Goal: Task Accomplishment & Management: Use online tool/utility

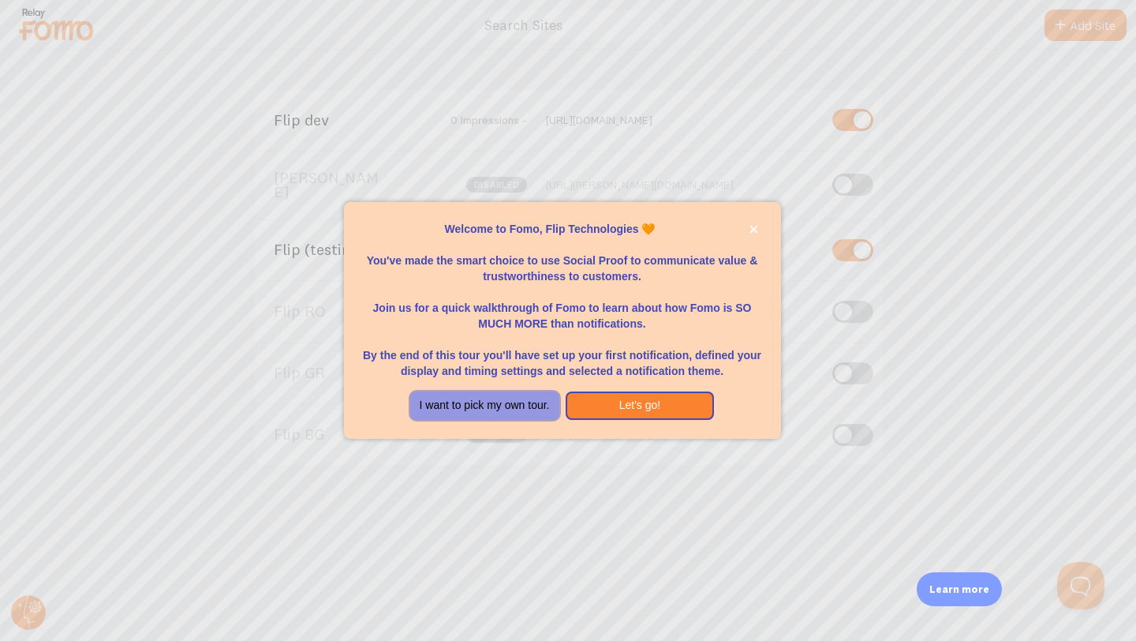
click at [538, 408] on button "I want to pick my own tour." at bounding box center [484, 405] width 149 height 28
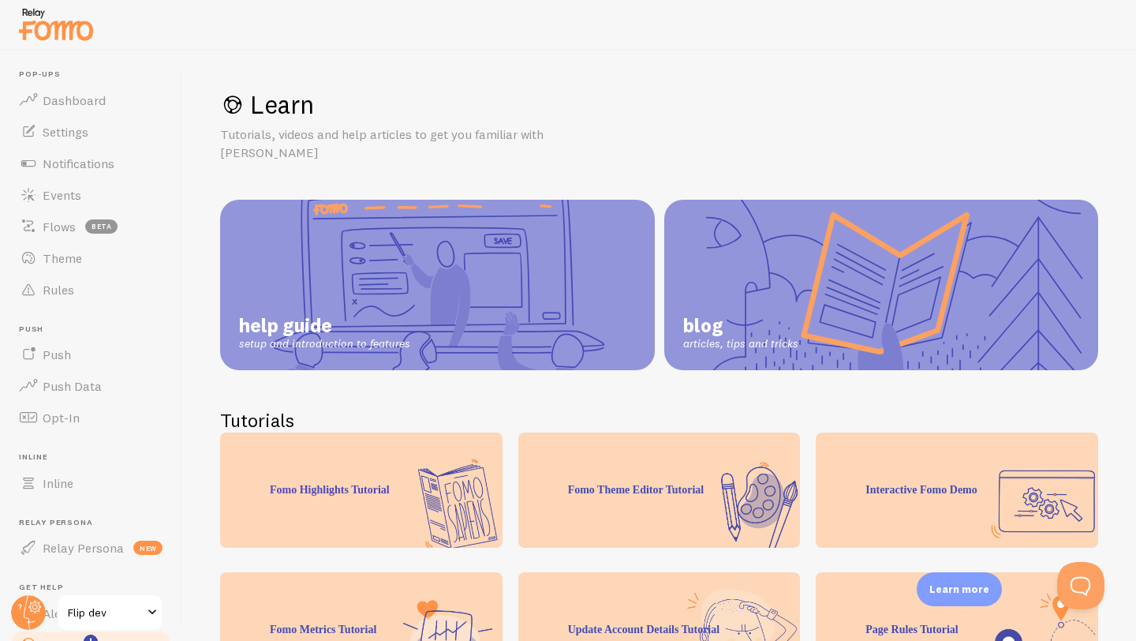
click at [51, 33] on img at bounding box center [56, 24] width 79 height 40
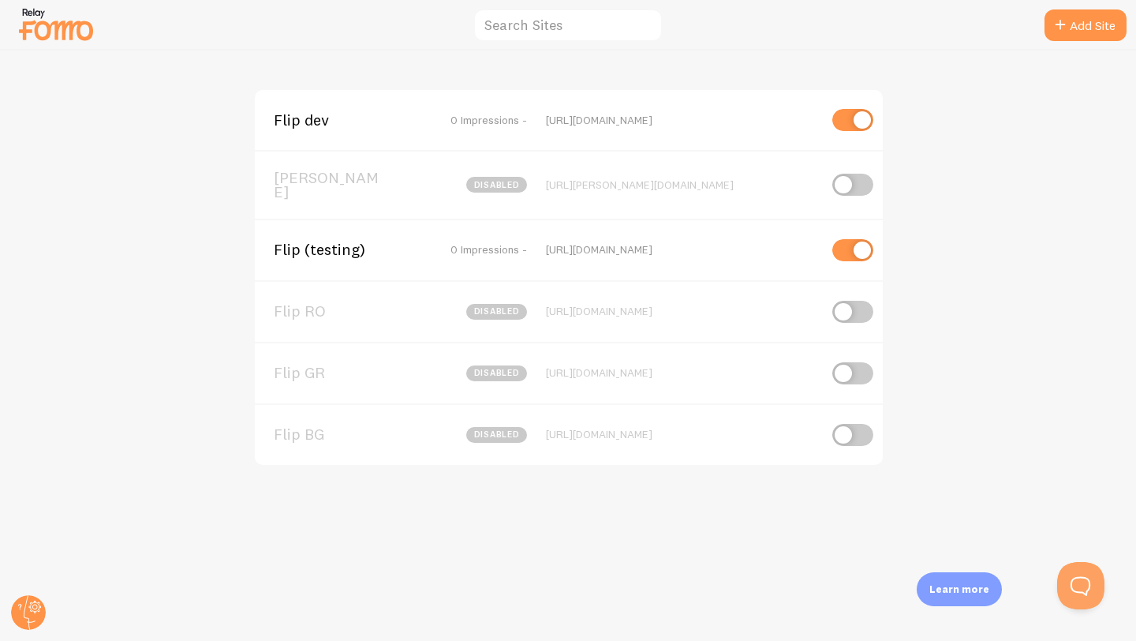
click at [316, 243] on span "Flip (testing)" at bounding box center [337, 249] width 127 height 14
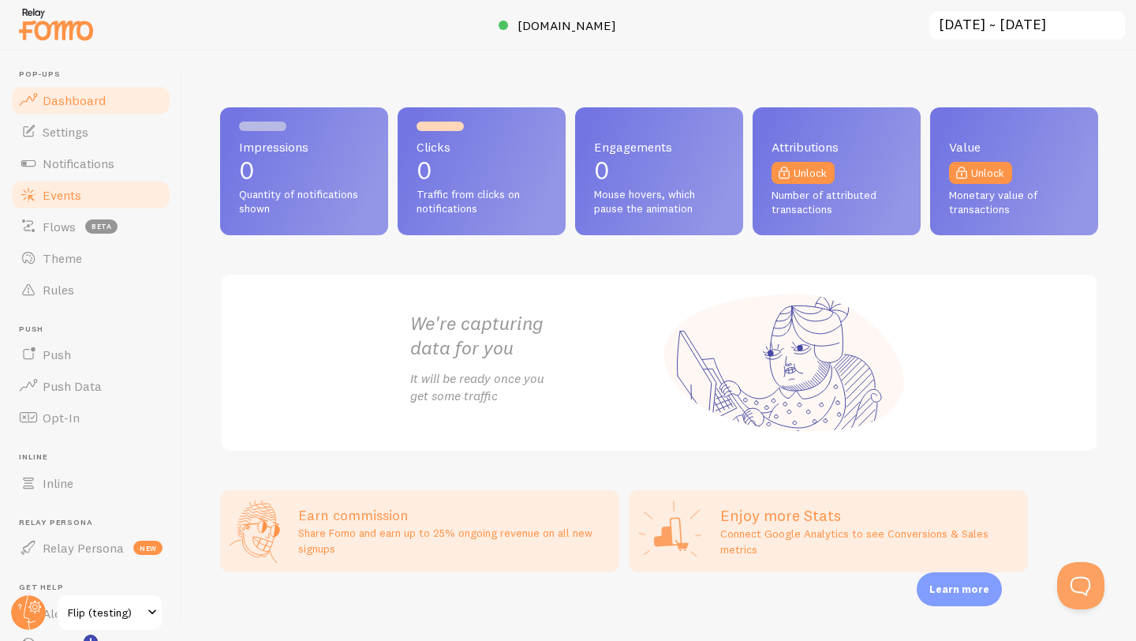
click at [68, 203] on link "Events" at bounding box center [90, 195] width 163 height 32
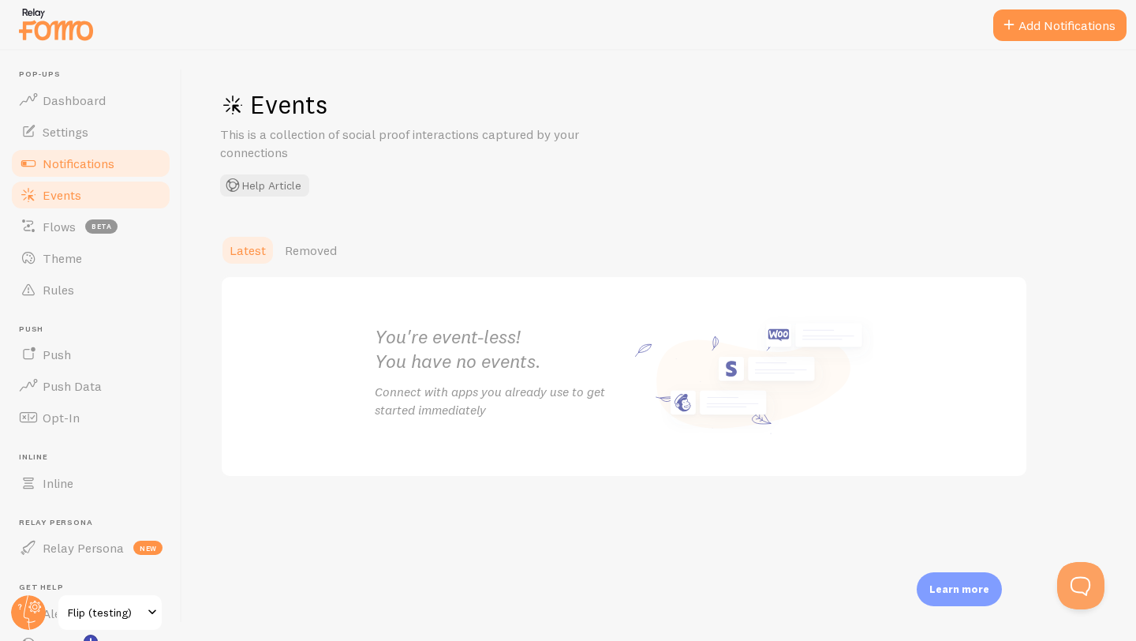
click at [75, 162] on span "Notifications" at bounding box center [79, 163] width 72 height 16
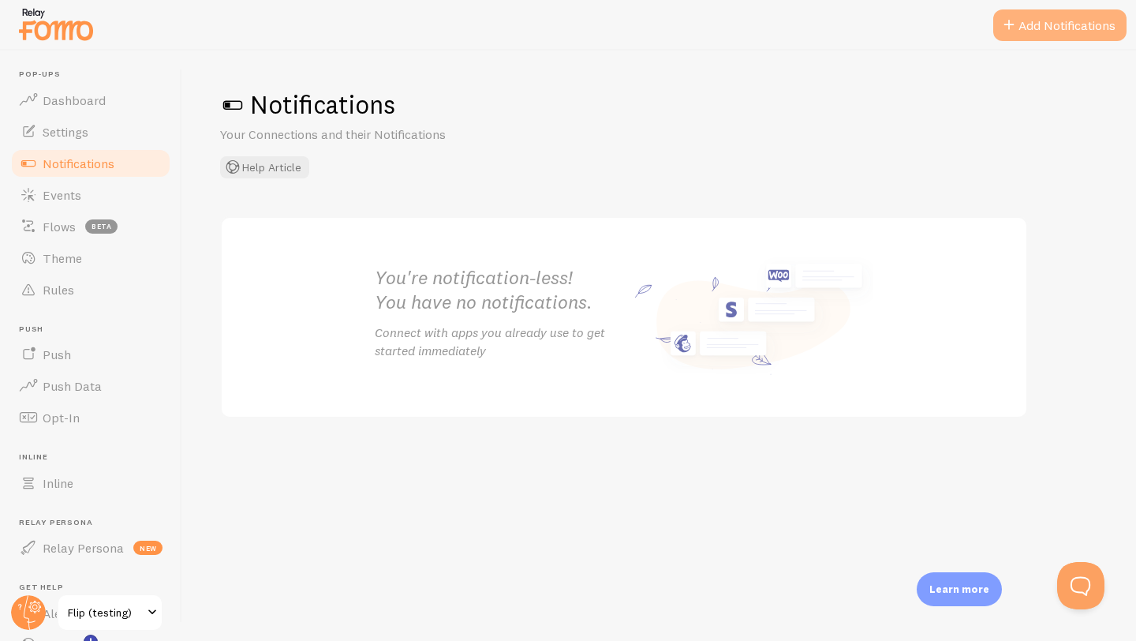
click at [1078, 28] on button "Add Notifications" at bounding box center [1059, 25] width 133 height 32
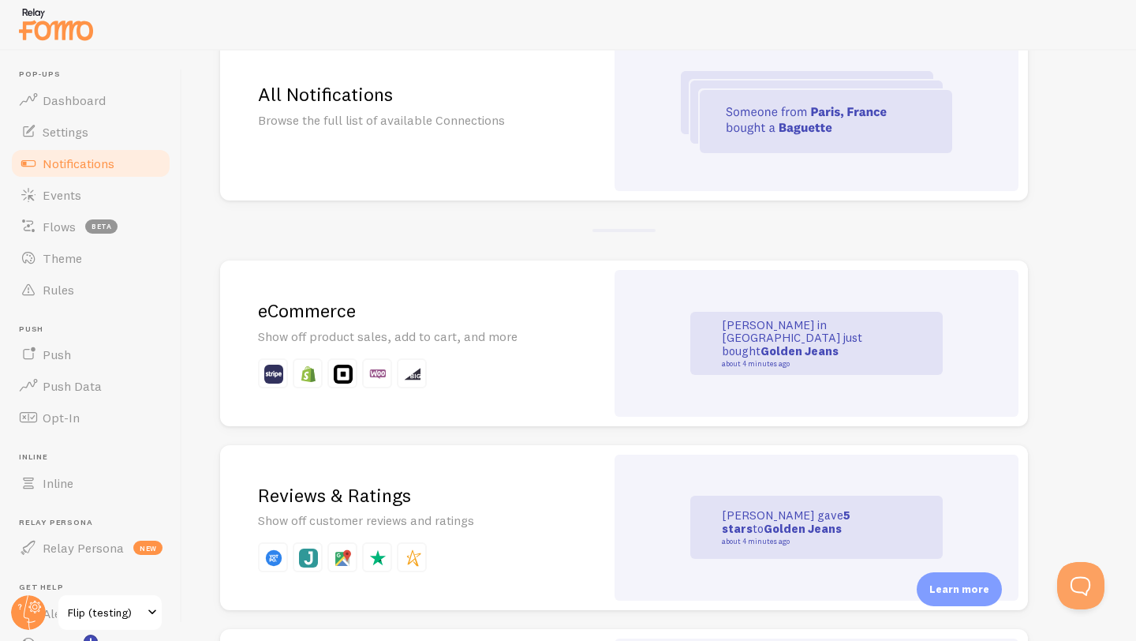
scroll to position [241, 0]
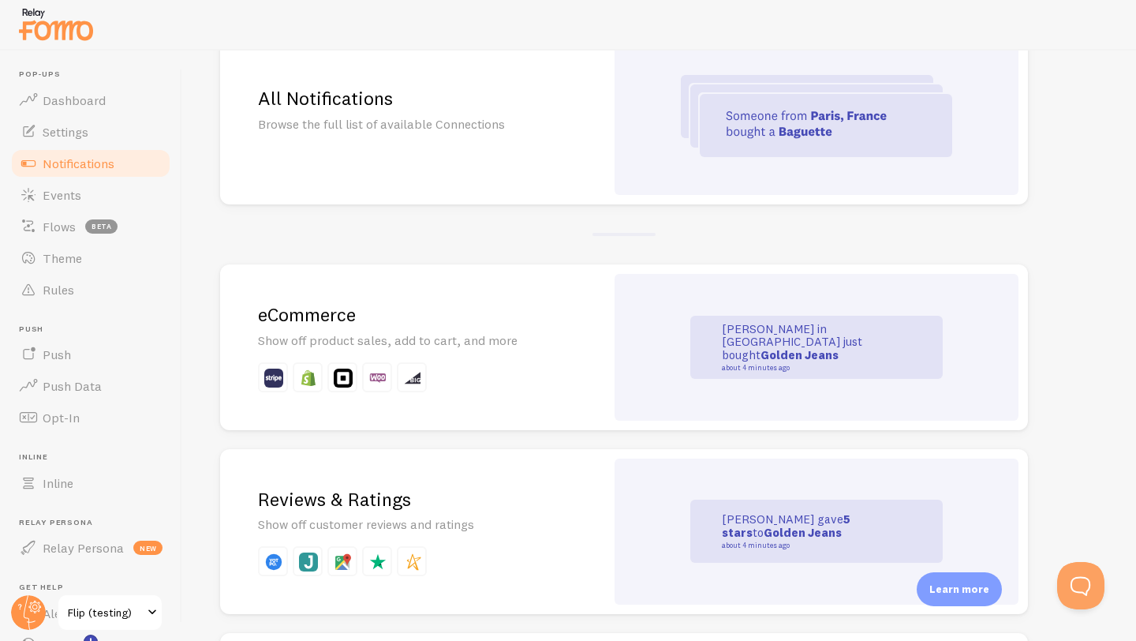
click at [546, 148] on div "All Notifications Browse the full list of available Connections" at bounding box center [412, 116] width 385 height 177
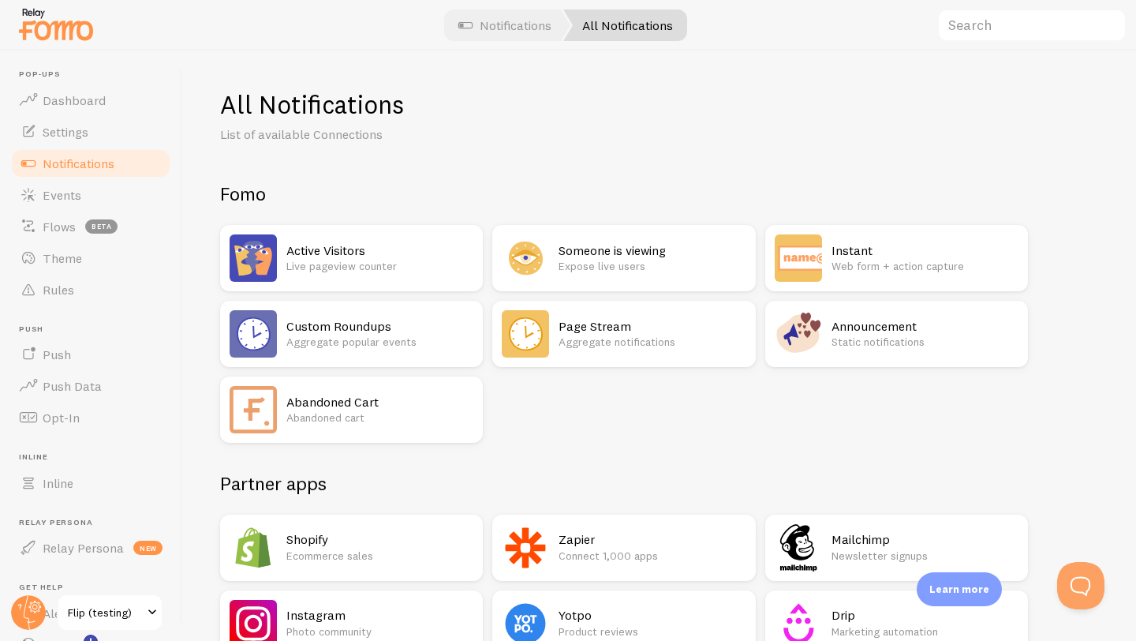
click at [406, 258] on p "Live pageview counter" at bounding box center [379, 266] width 187 height 16
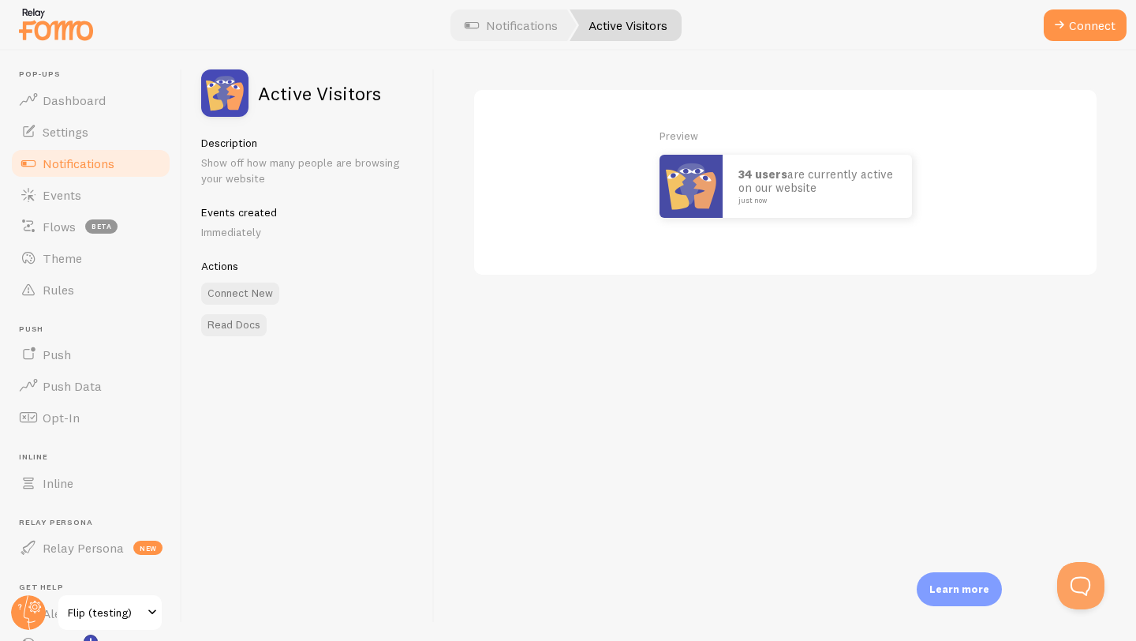
click at [623, 180] on div "Preview 34 users are currently active on our website just now" at bounding box center [785, 173] width 547 height 90
click at [1080, 27] on button "Connect" at bounding box center [1085, 25] width 83 height 32
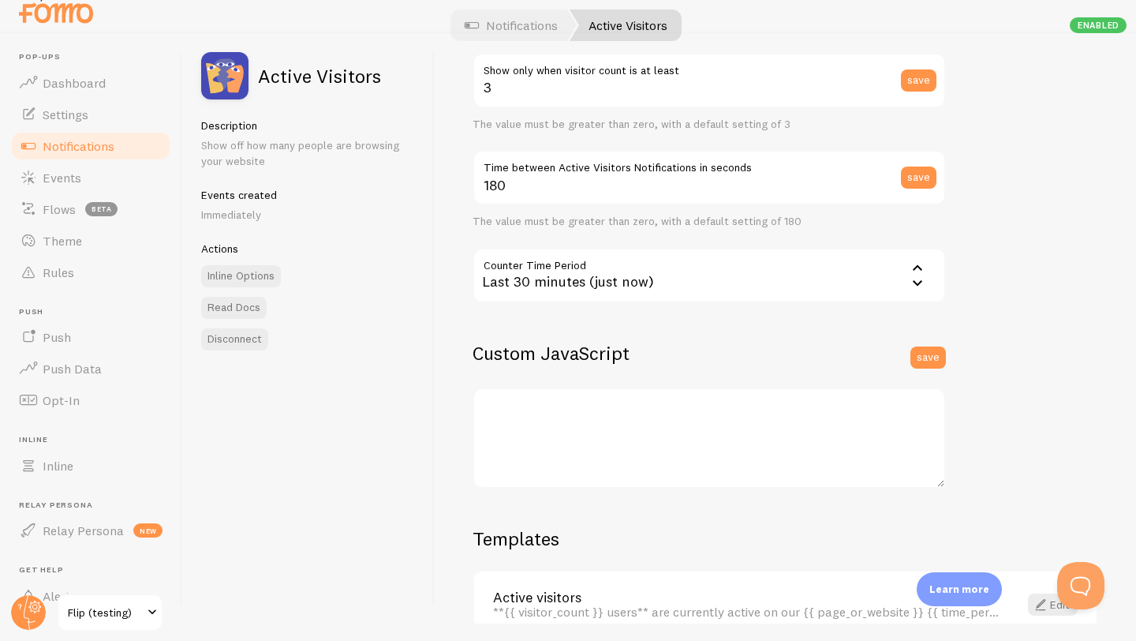
scroll to position [352, 0]
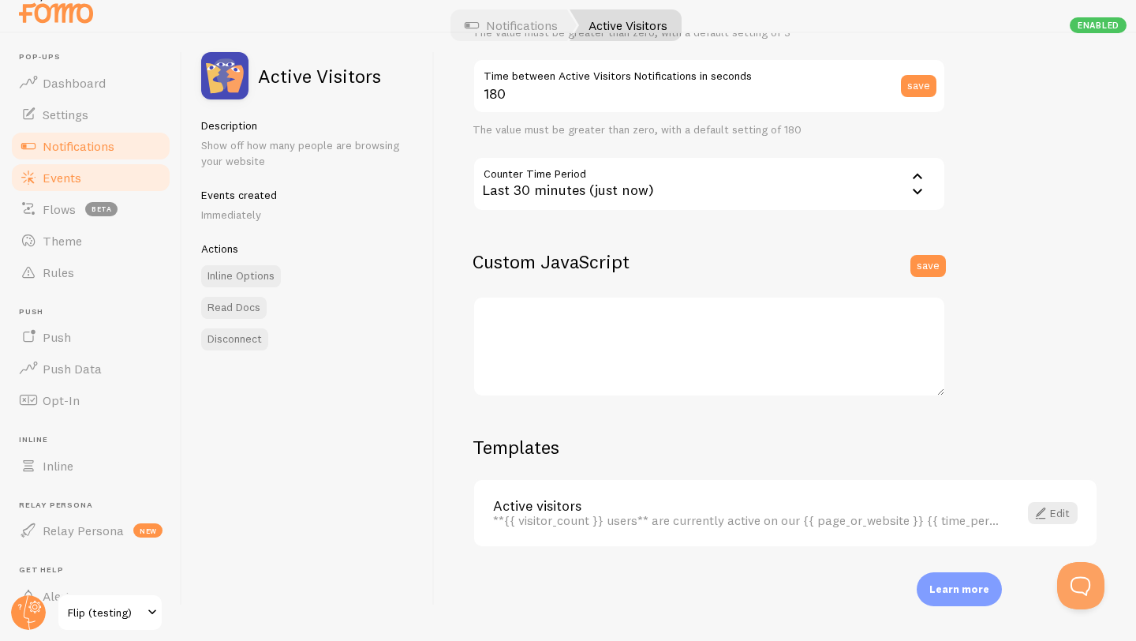
click at [79, 181] on span "Events" at bounding box center [62, 178] width 39 height 16
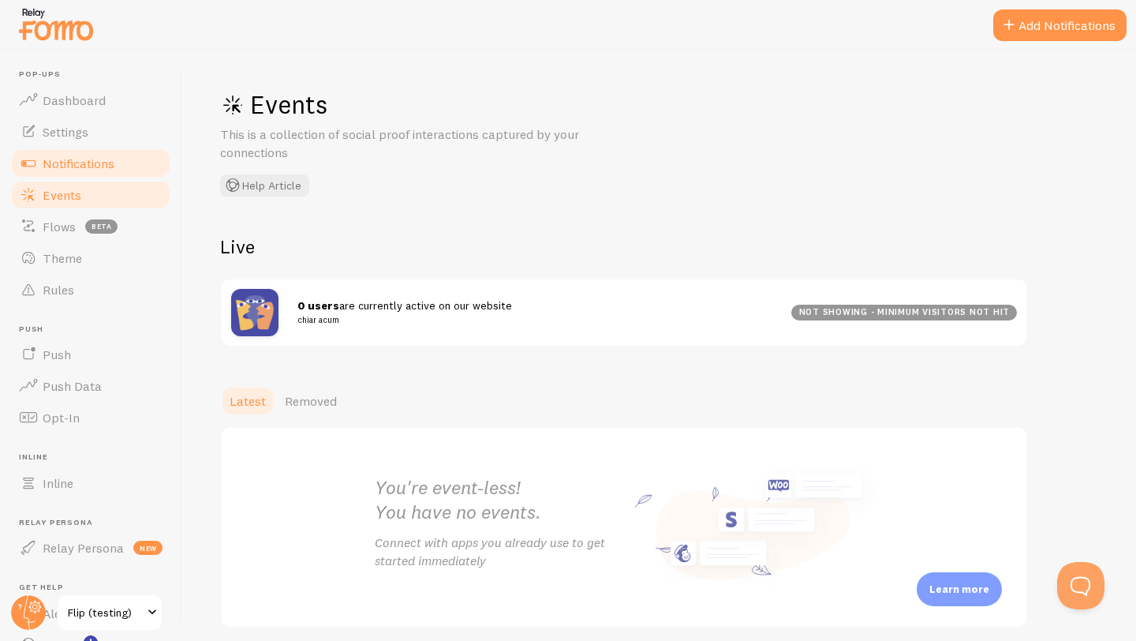
click at [69, 157] on span "Notifications" at bounding box center [79, 163] width 72 height 16
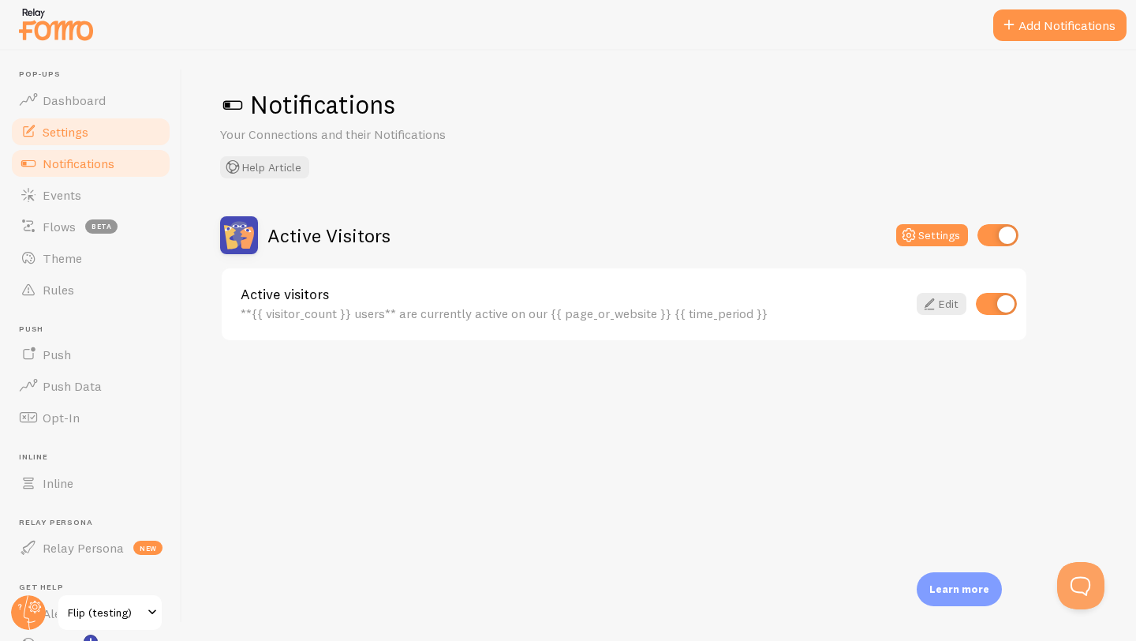
click at [71, 129] on span "Settings" at bounding box center [66, 132] width 46 height 16
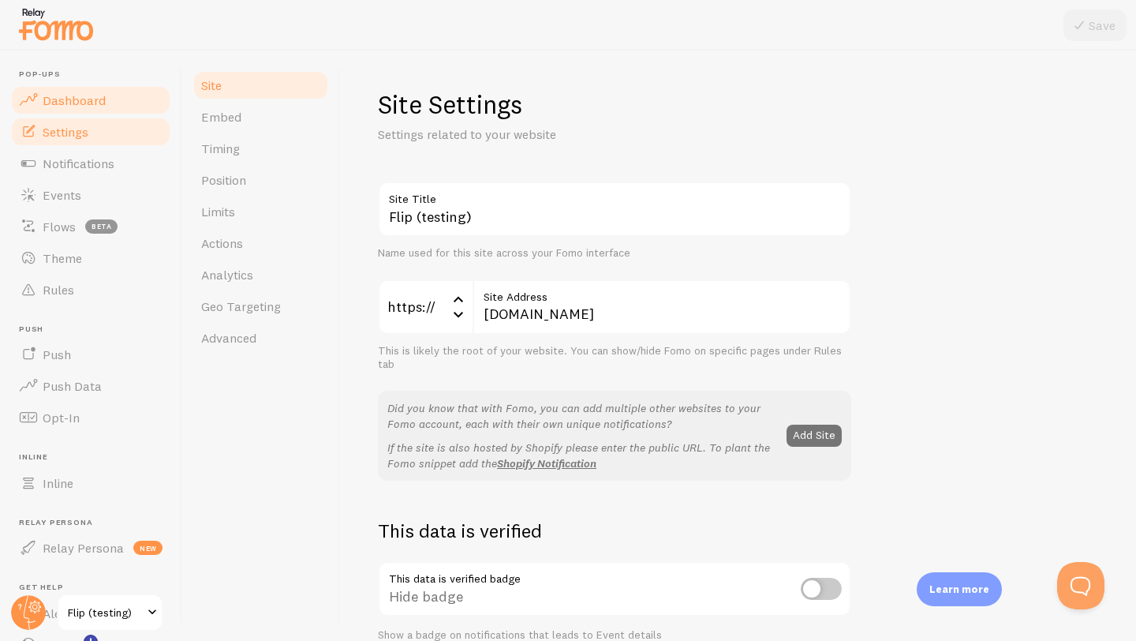
click at [69, 92] on span "Dashboard" at bounding box center [74, 100] width 63 height 16
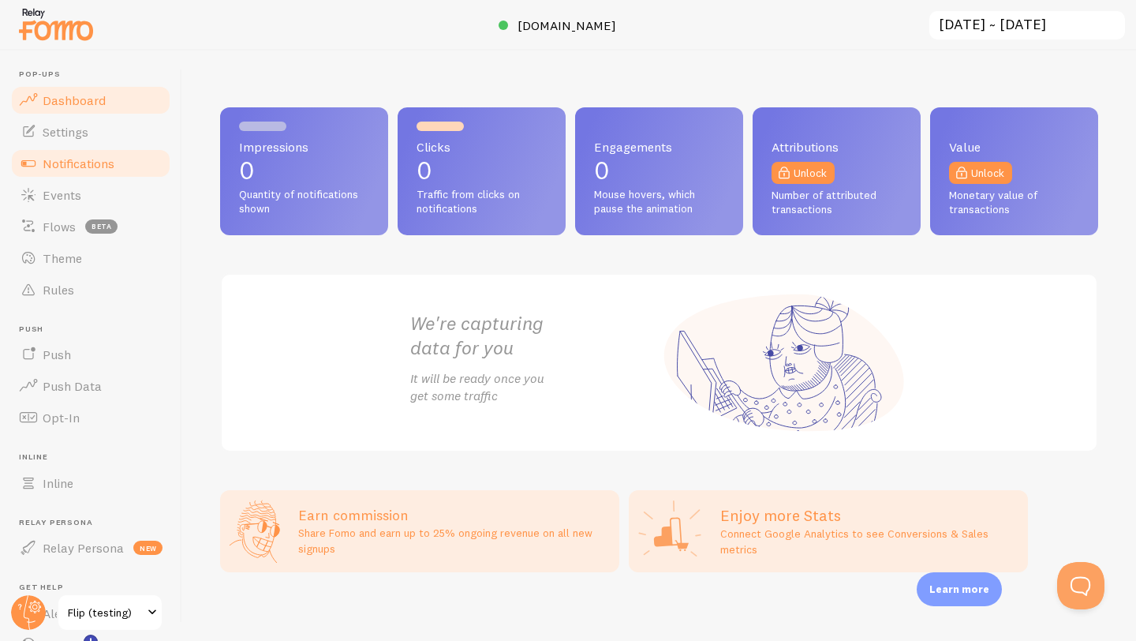
click at [65, 165] on span "Notifications" at bounding box center [79, 163] width 72 height 16
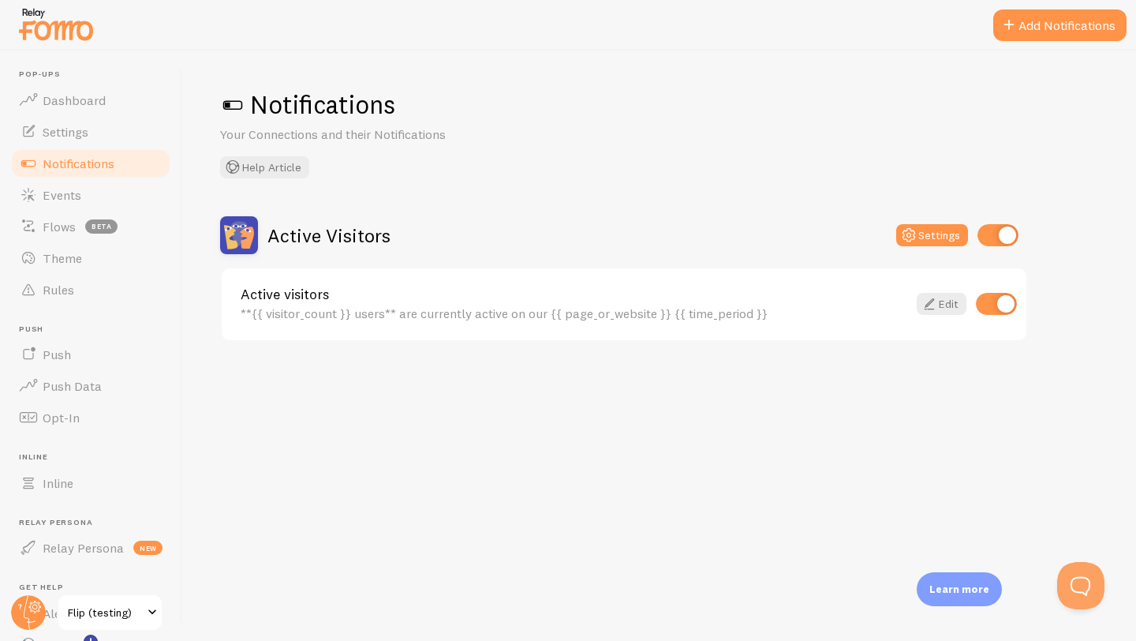
click at [418, 295] on link "Active visitors" at bounding box center [574, 294] width 667 height 14
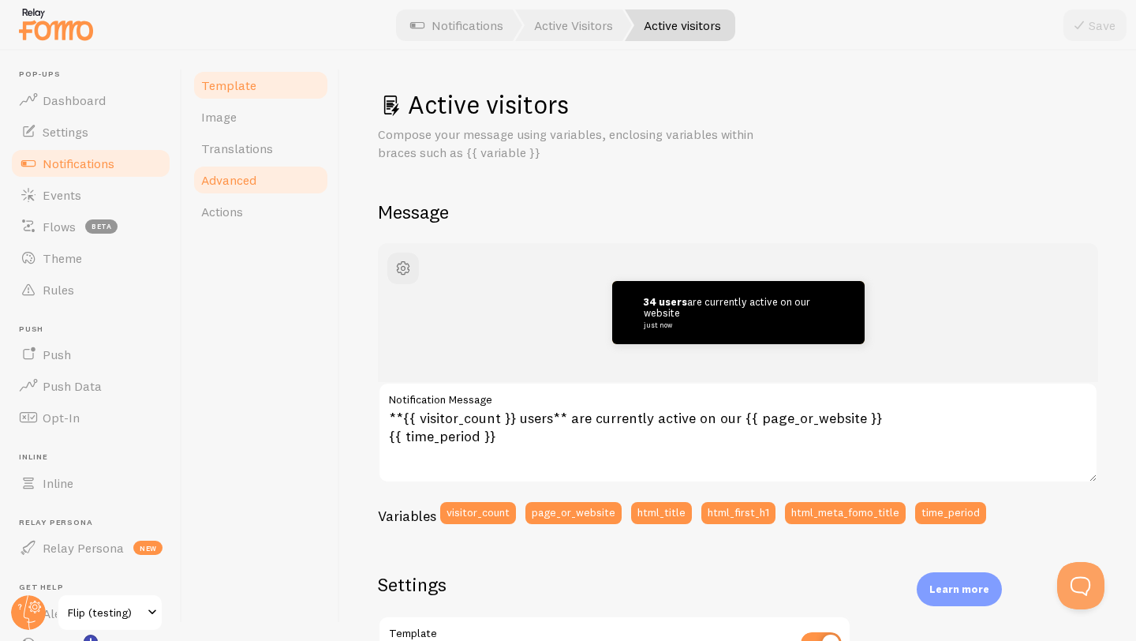
click at [259, 188] on link "Advanced" at bounding box center [261, 180] width 138 height 32
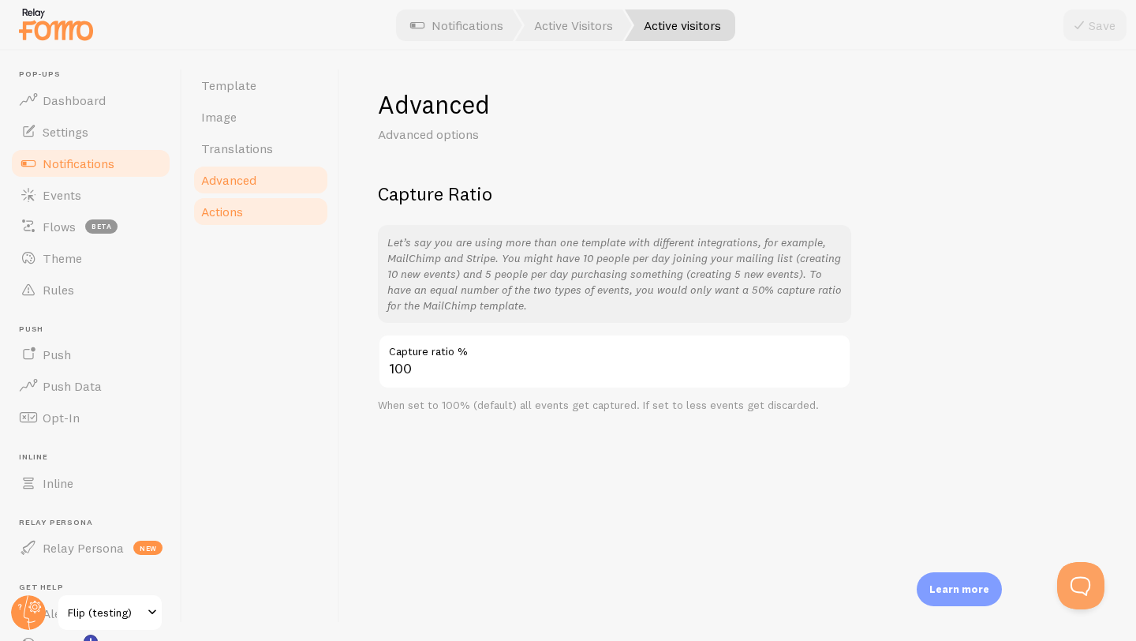
click at [261, 206] on link "Actions" at bounding box center [261, 212] width 138 height 32
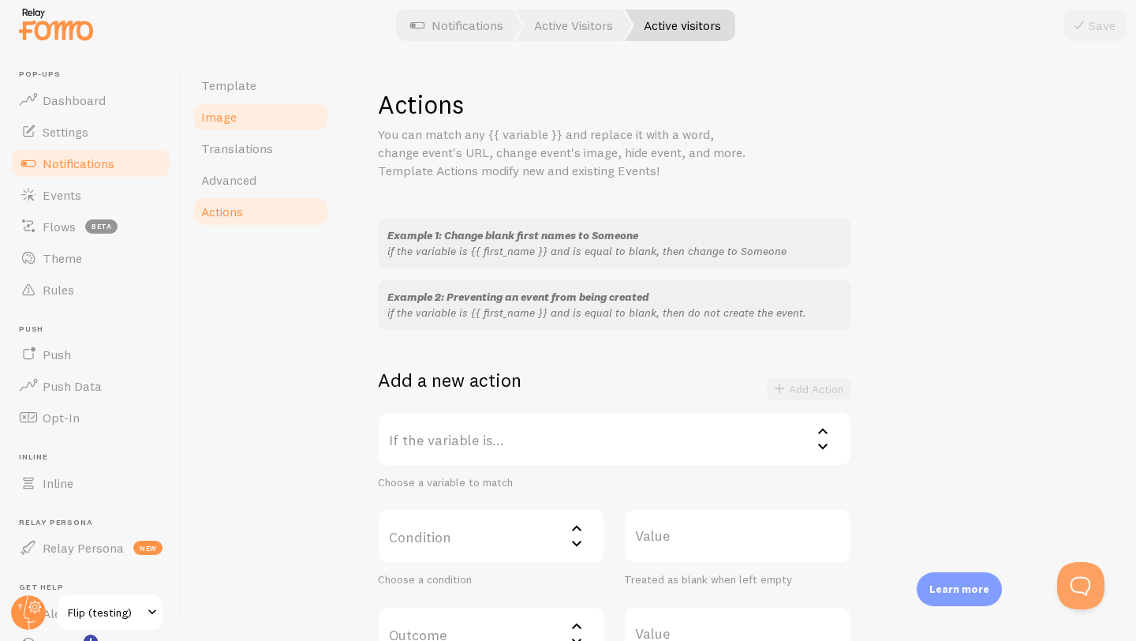
click at [263, 106] on link "Image" at bounding box center [261, 117] width 138 height 32
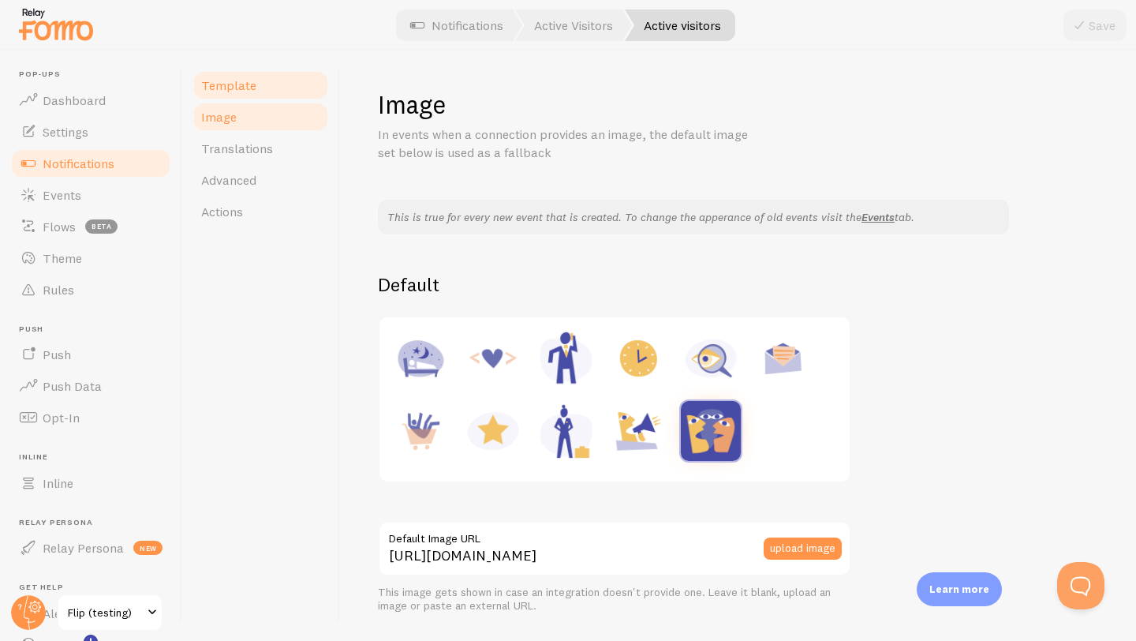
click at [261, 77] on link "Template" at bounding box center [261, 85] width 138 height 32
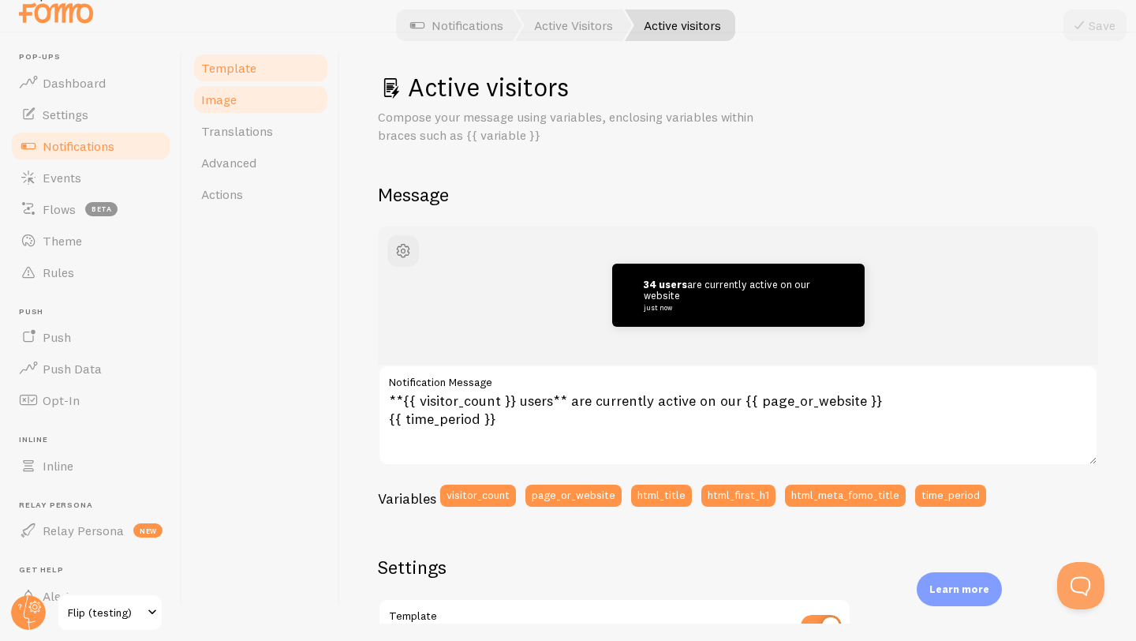
click at [228, 103] on span "Image" at bounding box center [219, 100] width 36 height 16
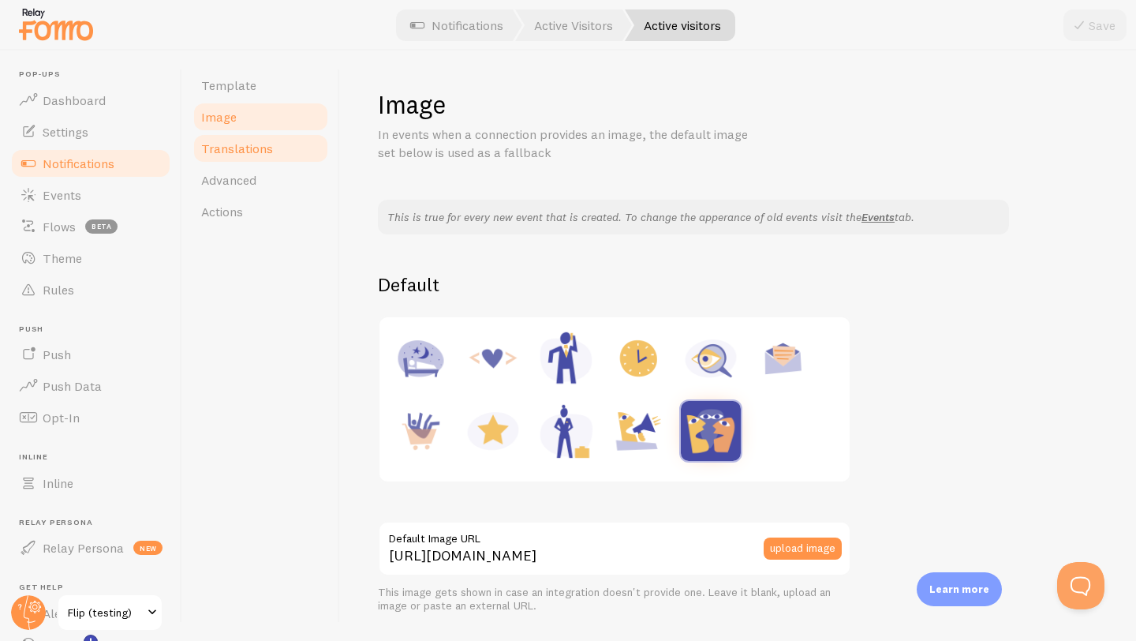
click at [259, 149] on span "Translations" at bounding box center [237, 148] width 72 height 16
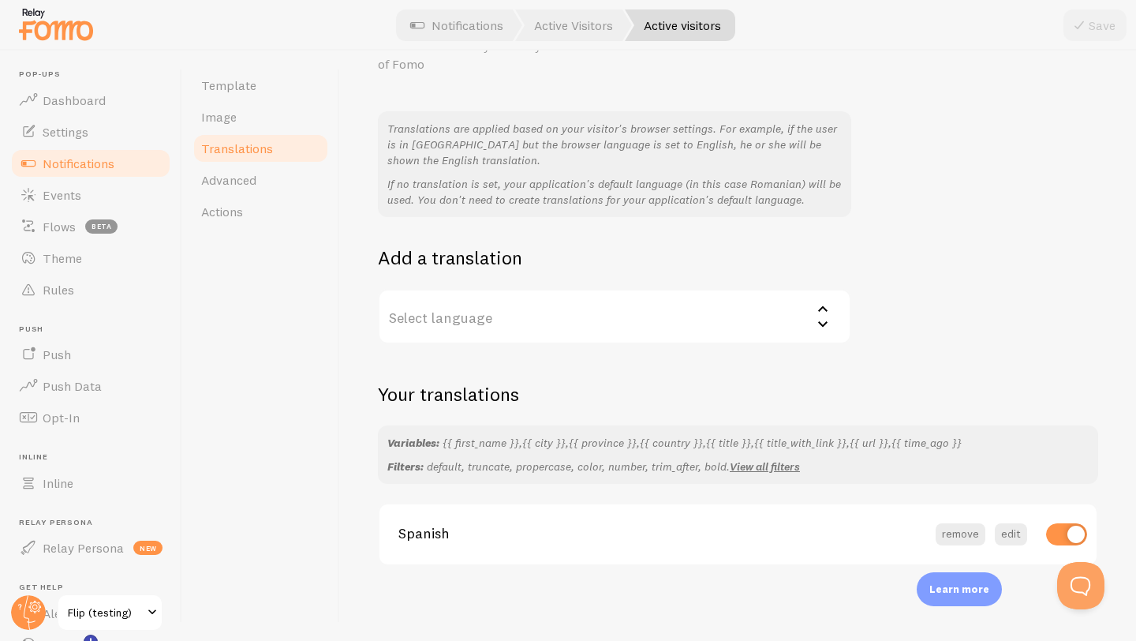
scroll to position [17, 0]
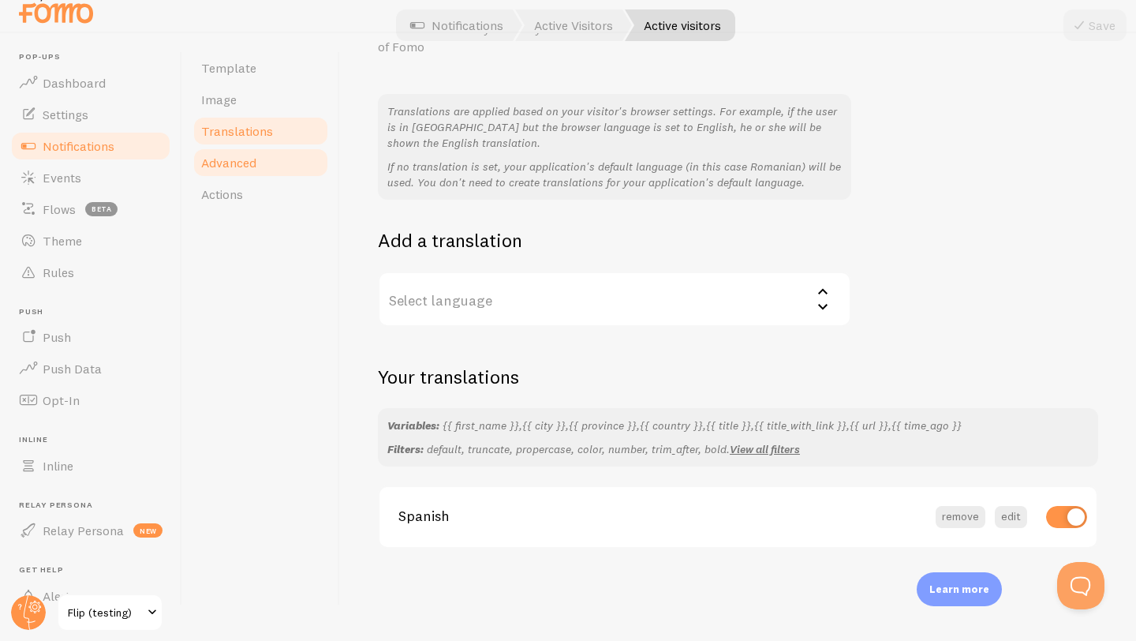
click at [269, 156] on link "Advanced" at bounding box center [261, 163] width 138 height 32
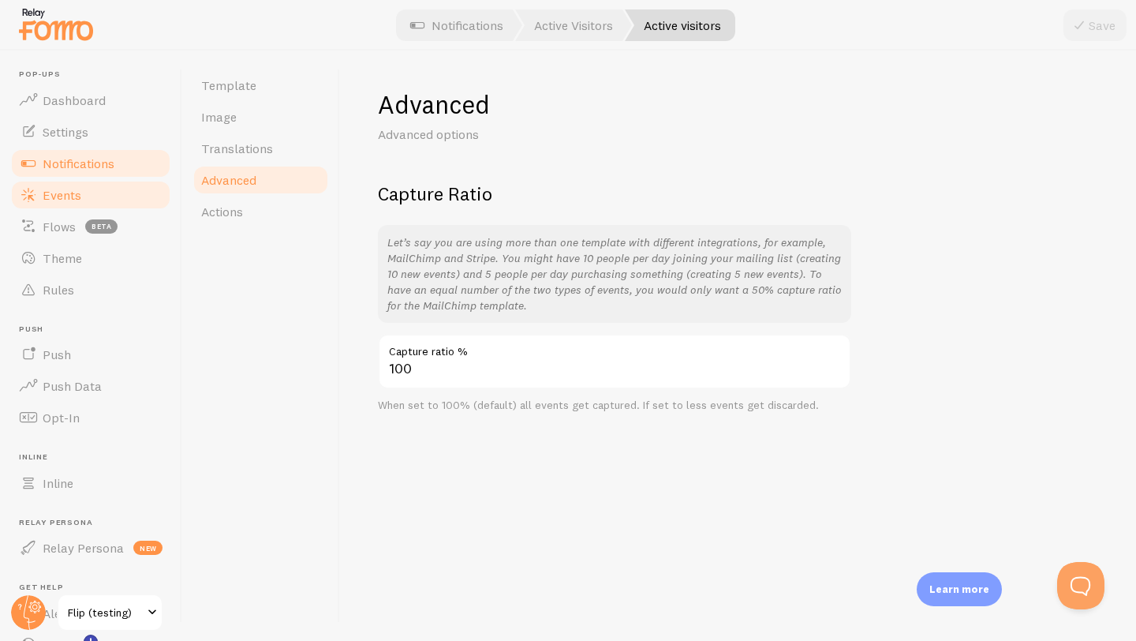
click at [64, 205] on link "Events" at bounding box center [90, 195] width 163 height 32
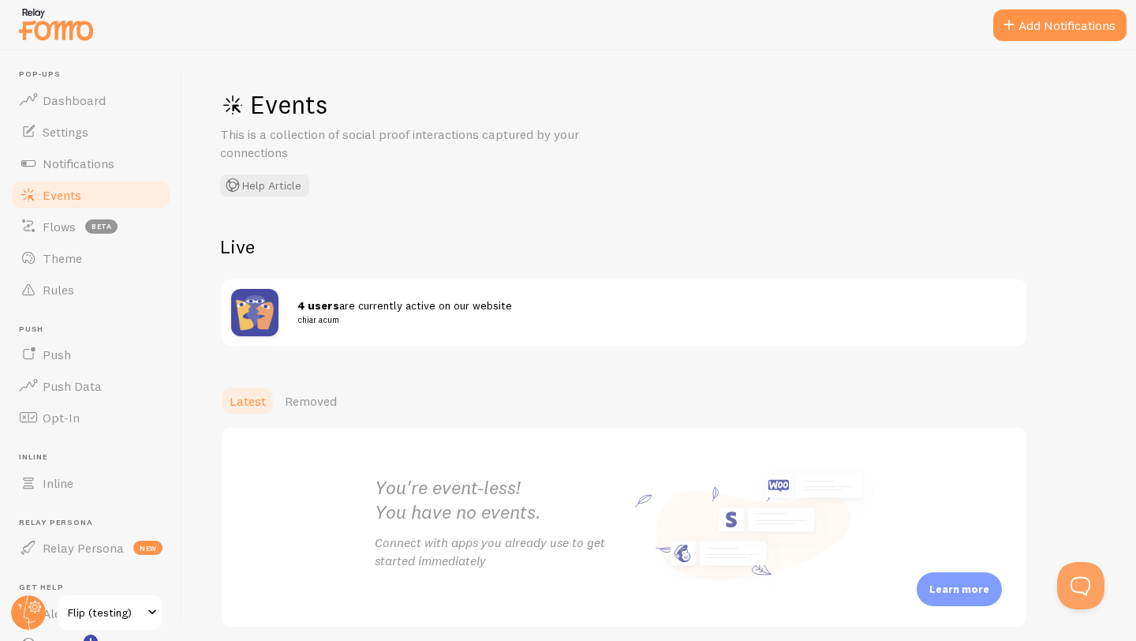
click at [60, 28] on img at bounding box center [56, 24] width 79 height 40
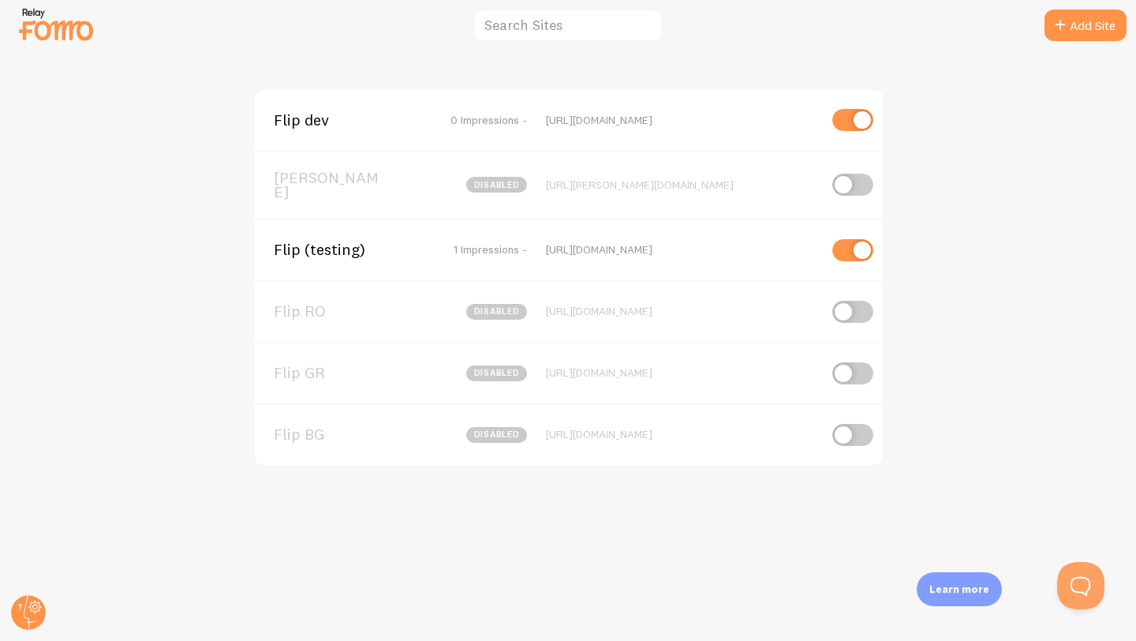
click at [844, 253] on input "checkbox" at bounding box center [852, 250] width 41 height 22
checkbox input "false"
